Goal: Information Seeking & Learning: Learn about a topic

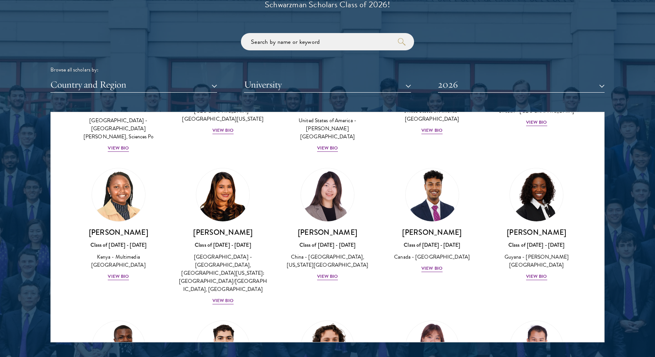
scroll to position [1080, 0]
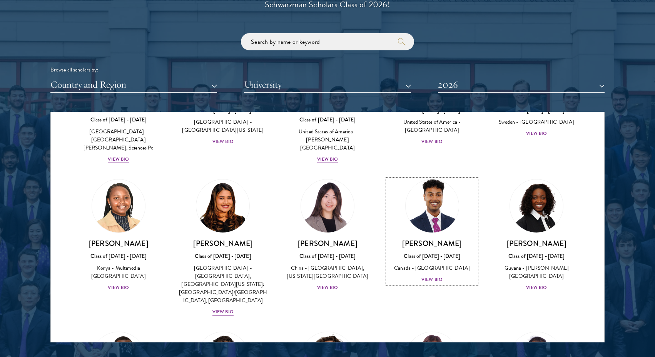
click at [447, 177] on img at bounding box center [432, 206] width 58 height 58
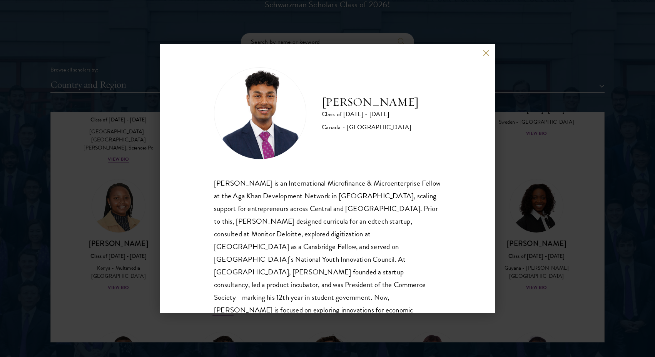
click at [512, 254] on div "[PERSON_NAME] Class of [DATE] - [DATE] [GEOGRAPHIC_DATA] - [GEOGRAPHIC_DATA] [P…" at bounding box center [327, 178] width 655 height 357
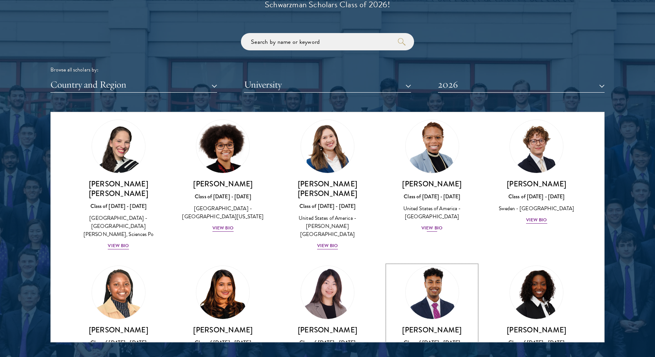
scroll to position [999, 0]
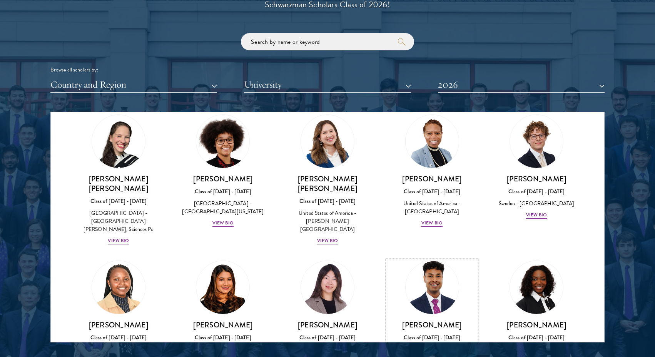
click at [433, 263] on link "[PERSON_NAME] Class of [DATE] - [DATE] [GEOGRAPHIC_DATA] - [GEOGRAPHIC_DATA] Vi…" at bounding box center [431, 313] width 89 height 105
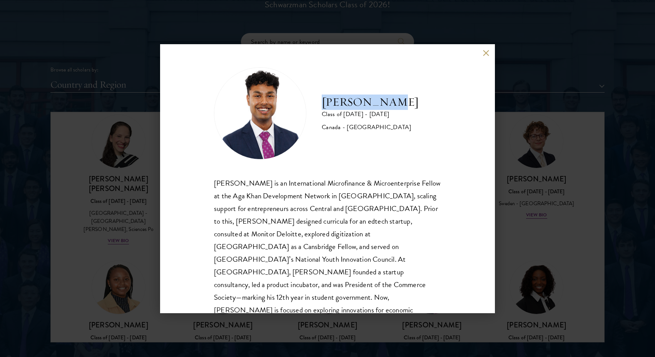
drag, startPoint x: 322, startPoint y: 101, endPoint x: 410, endPoint y: 101, distance: 88.8
click at [410, 101] on div "[PERSON_NAME] Class of [DATE] - [DATE] [GEOGRAPHIC_DATA] - [GEOGRAPHIC_DATA]" at bounding box center [327, 113] width 227 height 92
click at [489, 54] on div "[PERSON_NAME] Class of [DATE] - [DATE] [GEOGRAPHIC_DATA] - [GEOGRAPHIC_DATA] [P…" at bounding box center [327, 178] width 335 height 269
click at [483, 54] on button at bounding box center [485, 53] width 7 height 7
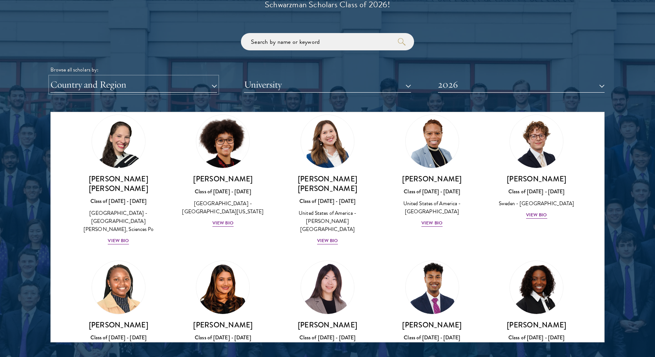
click at [202, 90] on button "Country and Region" at bounding box center [133, 85] width 167 height 16
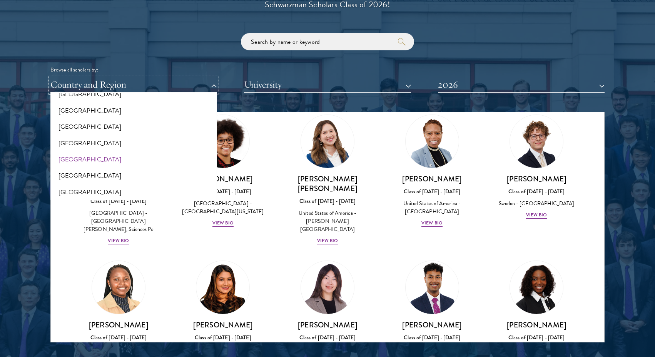
scroll to position [102, 0]
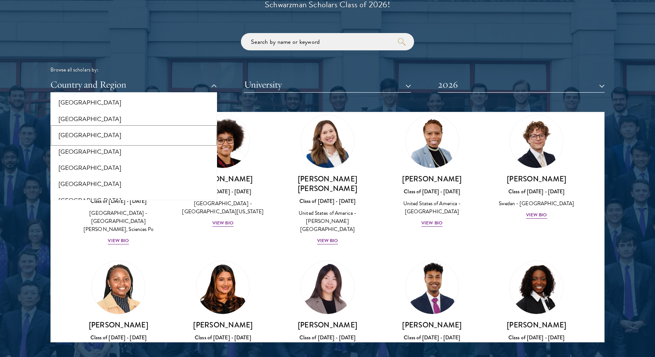
click at [103, 133] on button "[GEOGRAPHIC_DATA]" at bounding box center [134, 135] width 162 height 16
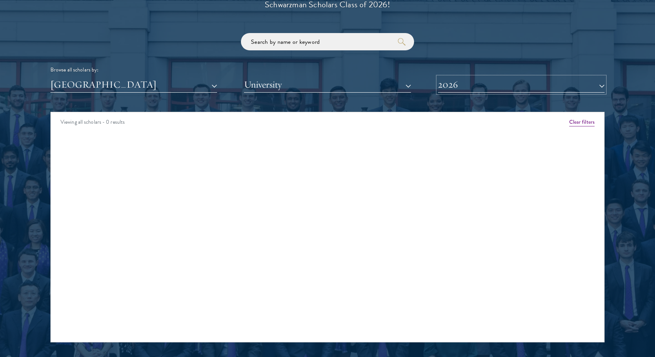
click at [473, 87] on button "2026" at bounding box center [521, 85] width 167 height 16
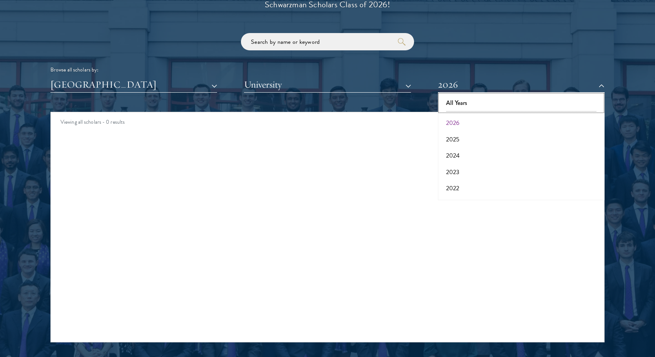
click at [472, 105] on button "All Years" at bounding box center [521, 103] width 162 height 16
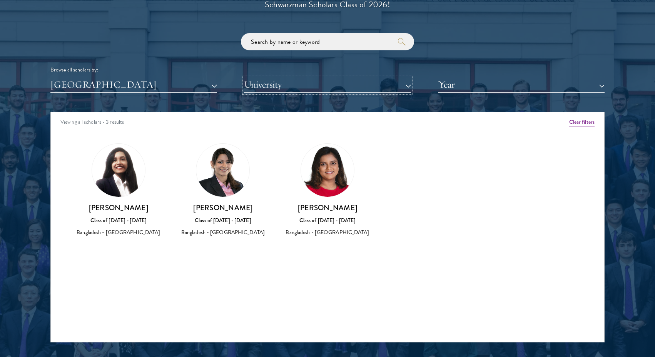
click at [350, 85] on button "University" at bounding box center [327, 85] width 167 height 16
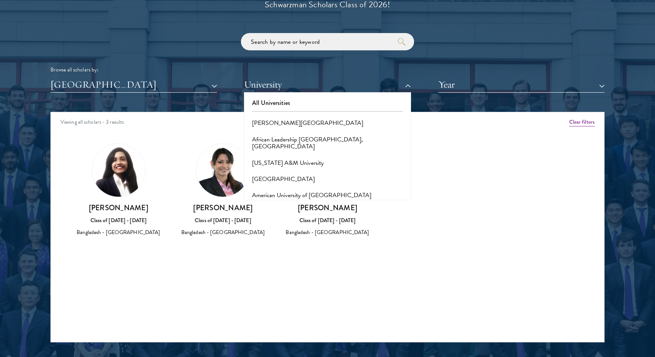
click at [217, 80] on div "[GEOGRAPHIC_DATA] All Countries and Regions [GEOGRAPHIC_DATA] [GEOGRAPHIC_DATA]…" at bounding box center [327, 85] width 554 height 16
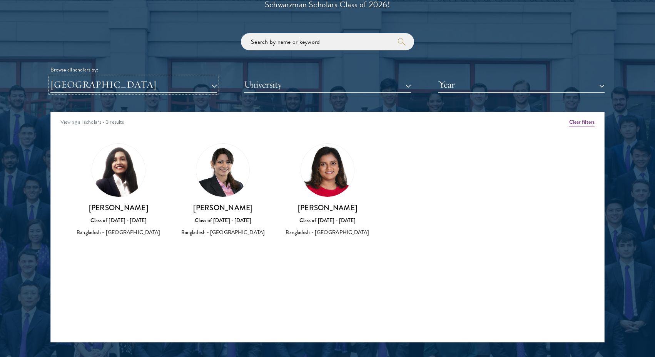
click at [217, 83] on button "[GEOGRAPHIC_DATA]" at bounding box center [133, 85] width 167 height 16
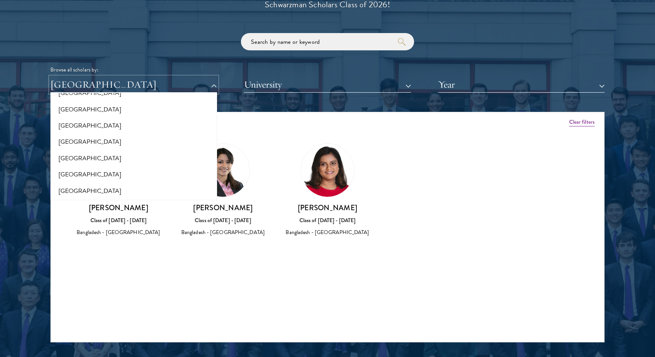
scroll to position [1098, 0]
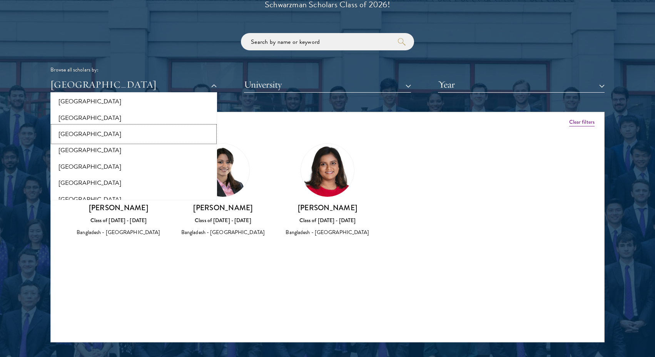
click at [152, 139] on button "[GEOGRAPHIC_DATA]" at bounding box center [134, 134] width 162 height 16
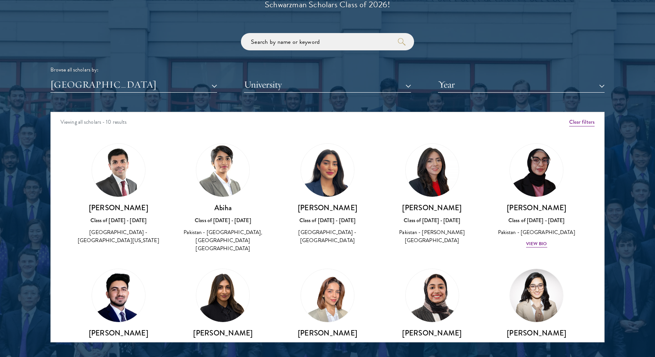
click at [123, 166] on img at bounding box center [118, 170] width 53 height 53
click at [124, 208] on h3 "[PERSON_NAME]" at bounding box center [118, 208] width 89 height 10
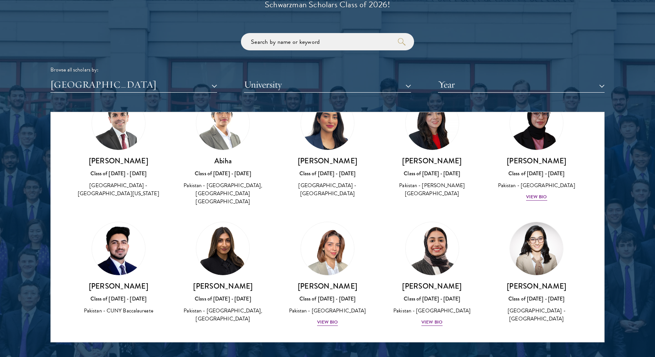
scroll to position [50, 0]
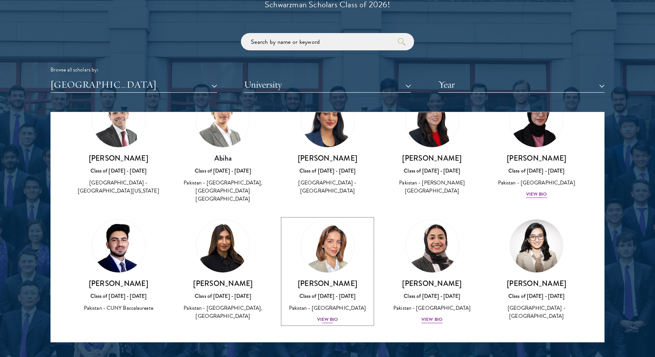
click at [330, 316] on div "View Bio" at bounding box center [327, 319] width 21 height 7
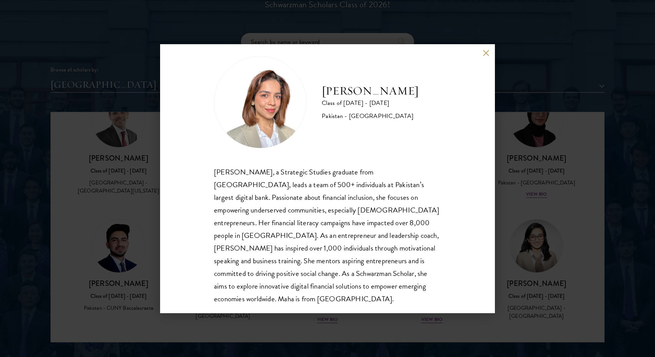
scroll to position [13, 0]
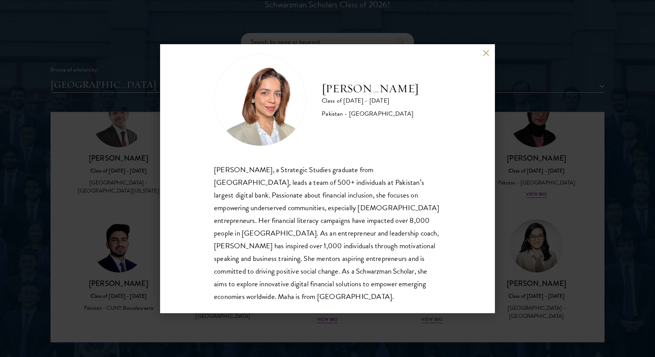
click at [373, 337] on div "[PERSON_NAME] Class of [DATE] - [DATE] Pakistan - [GEOGRAPHIC_DATA] [PERSON_NAM…" at bounding box center [327, 178] width 655 height 357
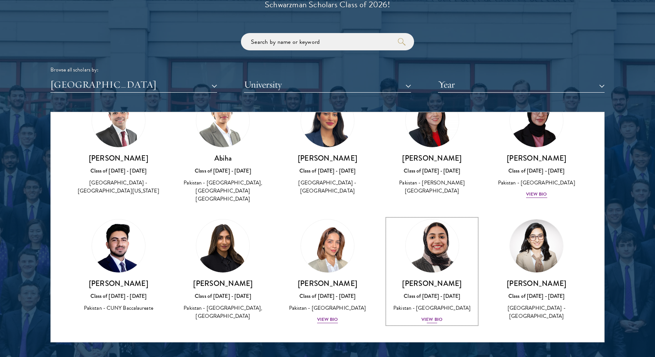
click at [430, 316] on div "View Bio" at bounding box center [431, 319] width 21 height 7
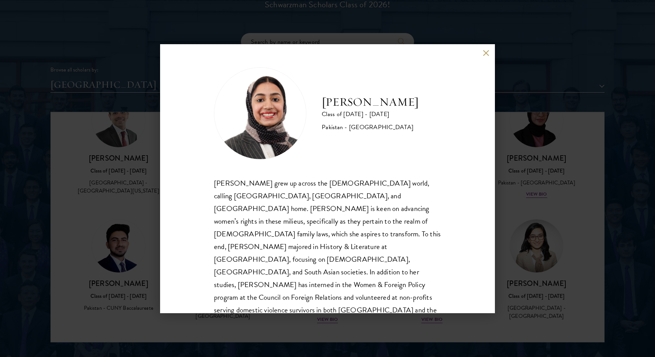
scroll to position [1, 0]
click at [406, 312] on div "[PERSON_NAME] Class of [DATE] - [DATE] [GEOGRAPHIC_DATA] - [GEOGRAPHIC_DATA] [P…" at bounding box center [327, 178] width 335 height 269
click at [411, 323] on div "[PERSON_NAME] Class of [DATE] - [DATE] [GEOGRAPHIC_DATA] - [GEOGRAPHIC_DATA] [P…" at bounding box center [327, 178] width 655 height 357
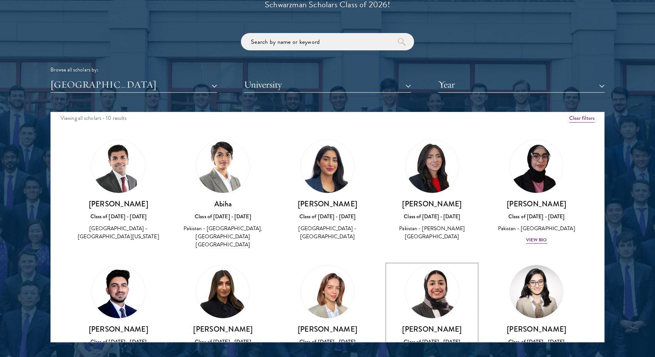
scroll to position [0, 0]
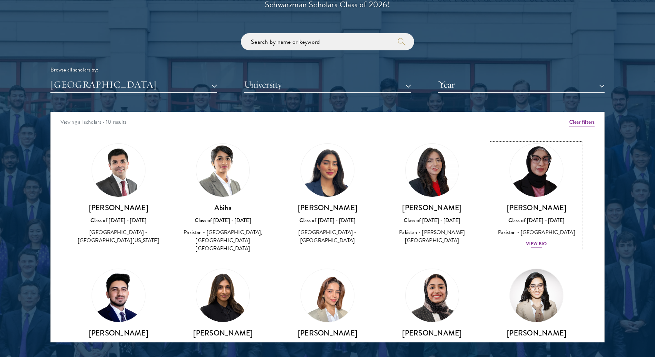
click at [541, 245] on div "View Bio" at bounding box center [536, 243] width 21 height 7
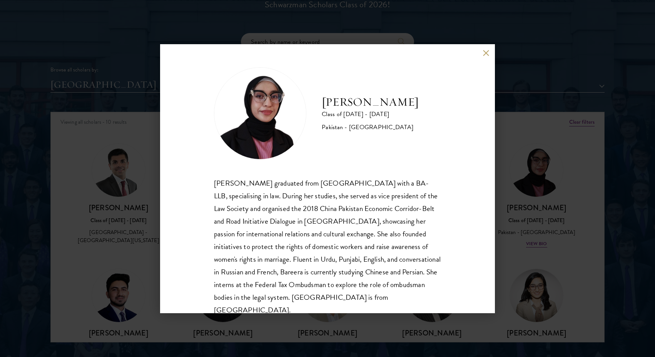
click at [487, 57] on div "Bree Javed Class of [DATE] - [DATE] [GEOGRAPHIC_DATA] - [GEOGRAPHIC_DATA] [PERS…" at bounding box center [327, 178] width 335 height 269
click at [488, 53] on button at bounding box center [485, 53] width 7 height 7
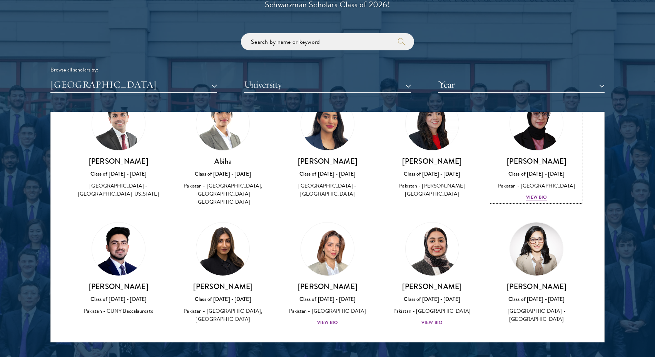
scroll to position [50, 0]
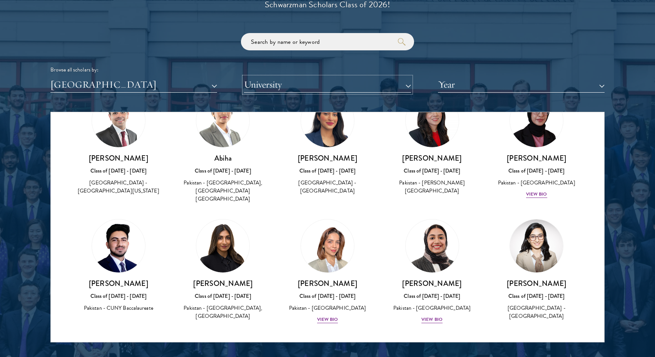
click at [331, 87] on button "University" at bounding box center [327, 85] width 167 height 16
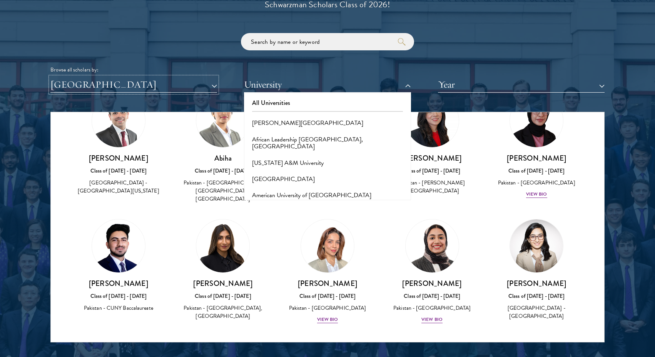
click at [175, 79] on button "[GEOGRAPHIC_DATA]" at bounding box center [133, 85] width 167 height 16
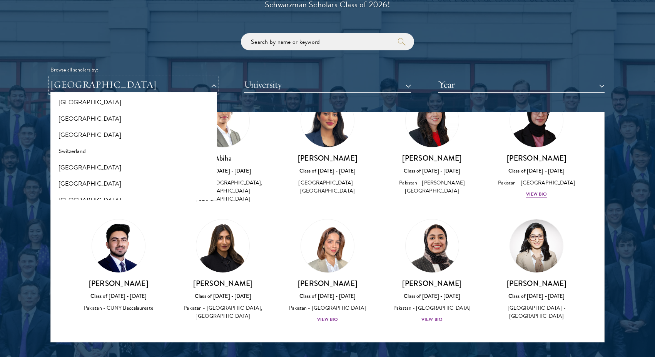
scroll to position [1393, 0]
click at [120, 116] on button "[GEOGRAPHIC_DATA]" at bounding box center [134, 116] width 162 height 16
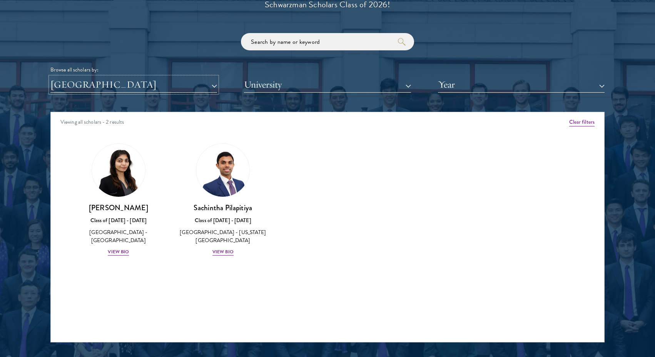
click at [199, 82] on button "[GEOGRAPHIC_DATA]" at bounding box center [133, 85] width 167 height 16
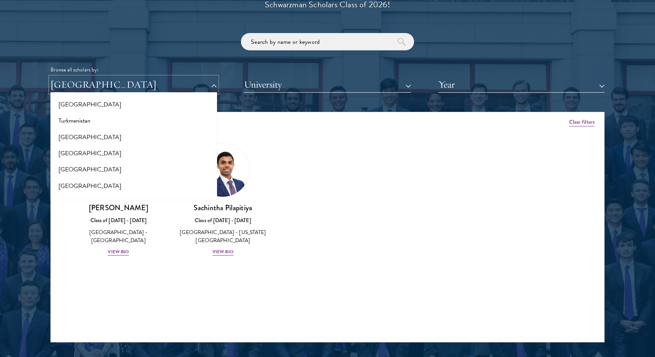
scroll to position [1536, 0]
click at [132, 152] on button "[GEOGRAPHIC_DATA]" at bounding box center [134, 152] width 162 height 16
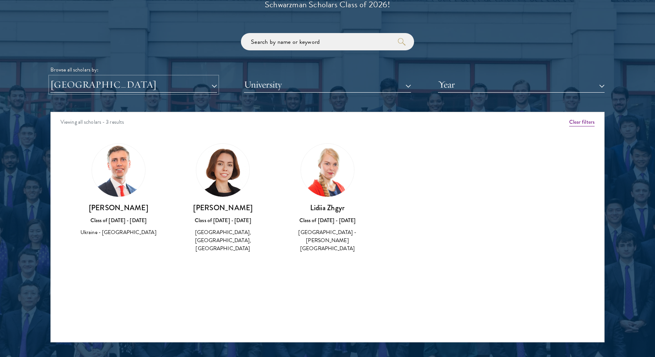
click at [138, 89] on button "[GEOGRAPHIC_DATA]" at bounding box center [133, 85] width 167 height 16
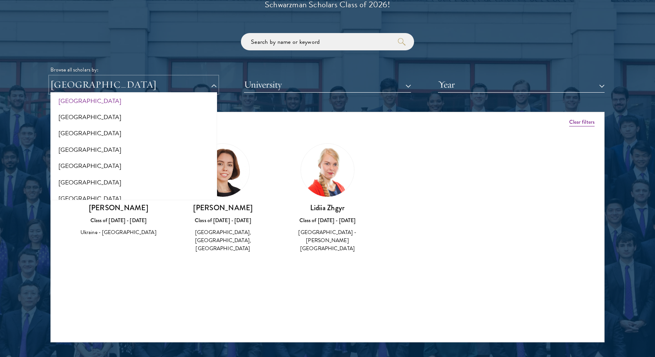
scroll to position [1571, 0]
click at [130, 146] on button "[GEOGRAPHIC_DATA]" at bounding box center [134, 150] width 162 height 16
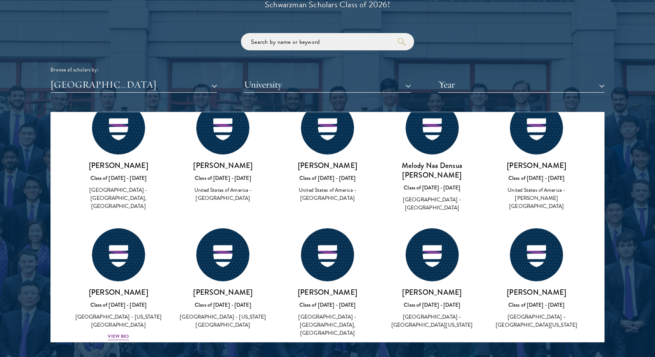
scroll to position [3417, 0]
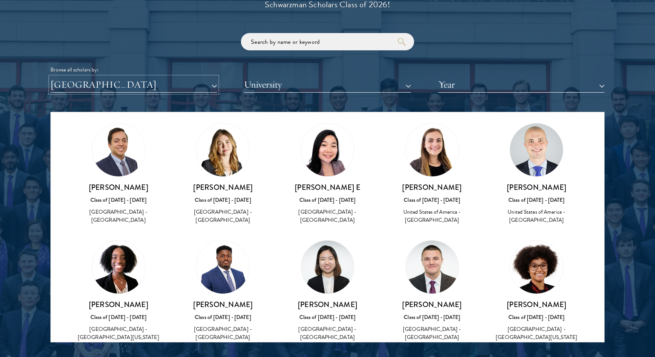
click at [158, 86] on button "[GEOGRAPHIC_DATA]" at bounding box center [133, 85] width 167 height 16
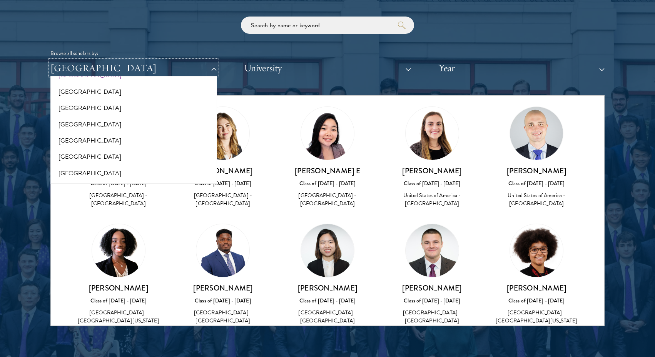
scroll to position [928, 0]
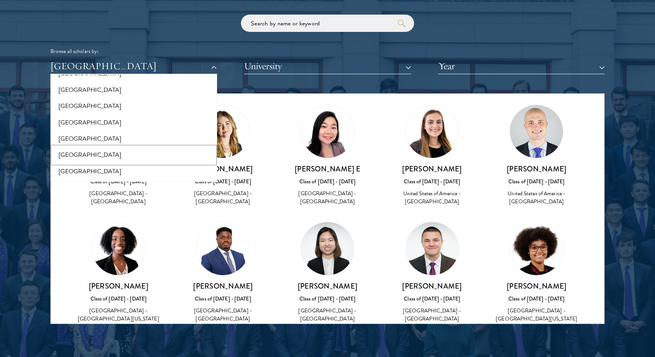
click at [137, 157] on button "[GEOGRAPHIC_DATA]" at bounding box center [134, 155] width 162 height 16
